Goal: Task Accomplishment & Management: Use online tool/utility

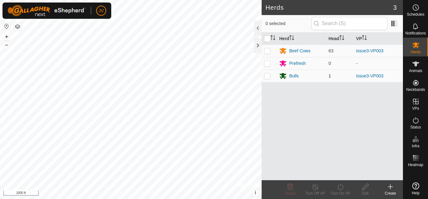
click at [268, 76] on p-checkbox at bounding box center [267, 75] width 6 height 5
checkbox input "true"
click at [337, 187] on icon at bounding box center [341, 187] width 8 height 8
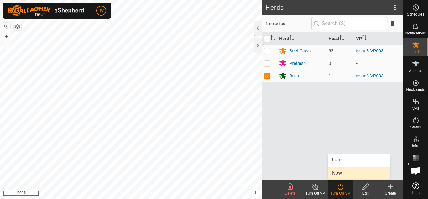
click at [337, 174] on link "Now" at bounding box center [359, 173] width 62 height 13
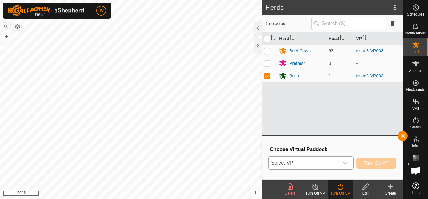
click at [345, 162] on icon "dropdown trigger" at bounding box center [344, 163] width 5 height 5
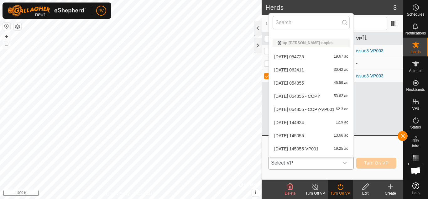
scroll to position [194, 0]
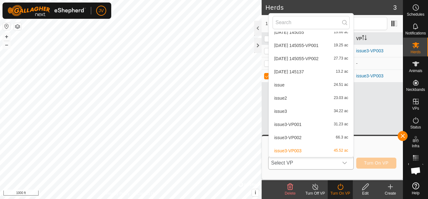
click at [298, 152] on li "issue3-VP003 45.52 ac" at bounding box center [311, 151] width 85 height 13
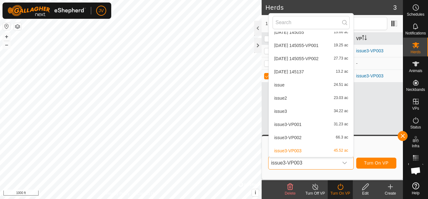
scroll to position [0, 0]
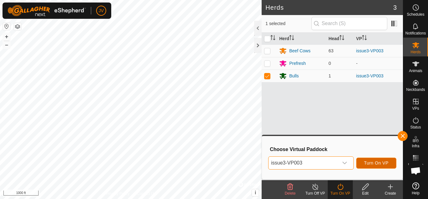
click at [373, 165] on span "Turn On VP" at bounding box center [376, 163] width 24 height 5
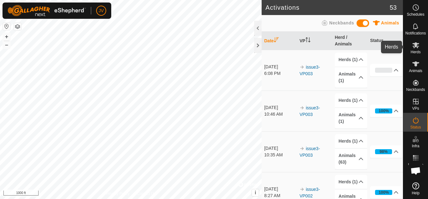
click at [415, 49] on es-mob-svg-icon at bounding box center [415, 45] width 11 height 10
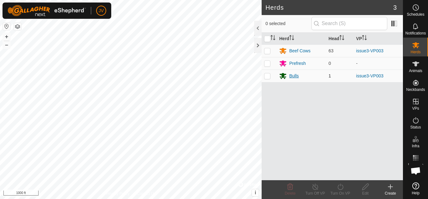
click at [294, 76] on div "Bulls" at bounding box center [293, 76] width 9 height 7
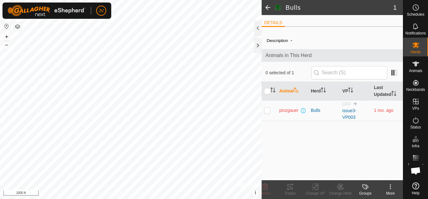
click at [268, 8] on span at bounding box center [268, 7] width 13 height 15
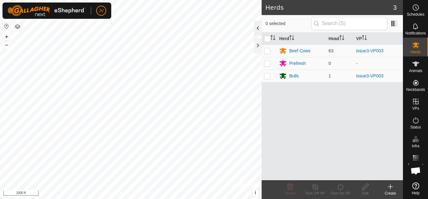
click at [257, 29] on div at bounding box center [258, 28] width 8 height 15
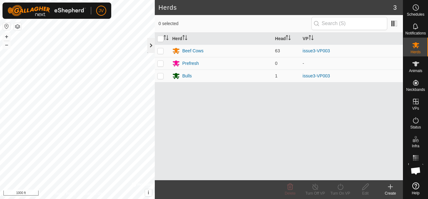
click at [150, 45] on div at bounding box center [151, 45] width 8 height 15
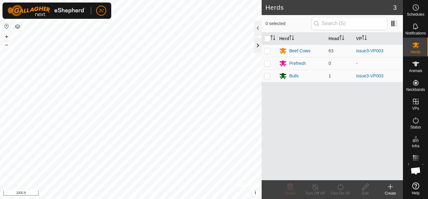
click at [258, 47] on div at bounding box center [258, 45] width 8 height 15
